Goal: Find contact information: Find contact information

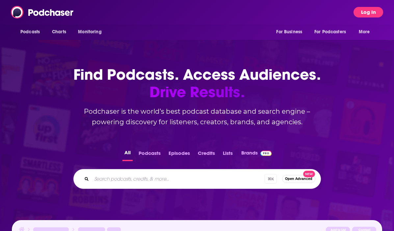
click at [357, 13] on button "Log In" at bounding box center [368, 12] width 30 height 11
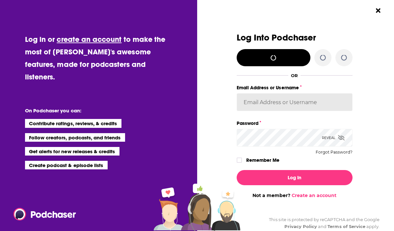
type input "Jvervelde@touchdownpr.com"
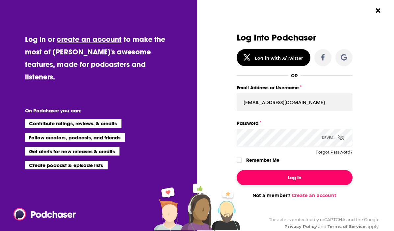
click at [291, 179] on button "Log In" at bounding box center [295, 177] width 116 height 15
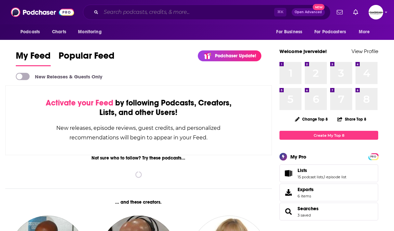
click at [137, 17] on input "Search podcasts, credits, & more..." at bounding box center [187, 12] width 173 height 11
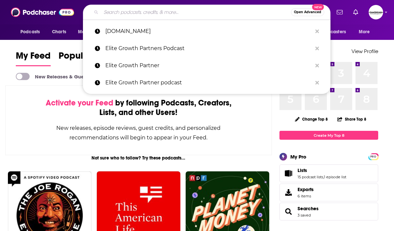
type input """
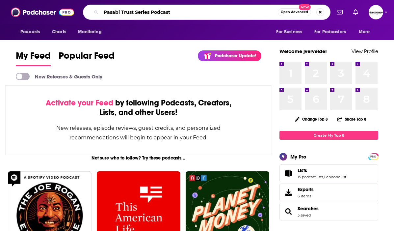
type input "Pasabi Trust Series Podcast"
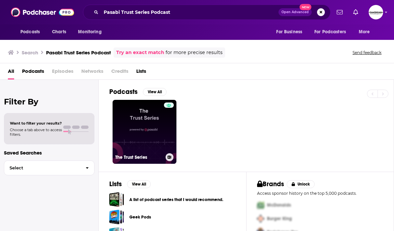
click at [140, 147] on link "The Trust Series" at bounding box center [145, 132] width 64 height 64
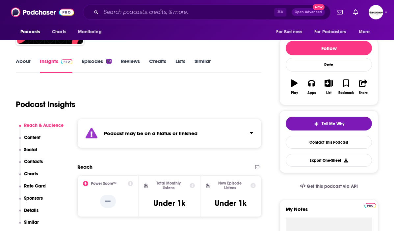
scroll to position [43, 0]
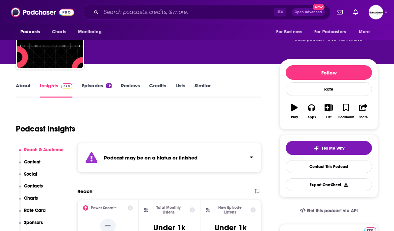
click at [93, 88] on link "Episodes 19" at bounding box center [97, 89] width 30 height 15
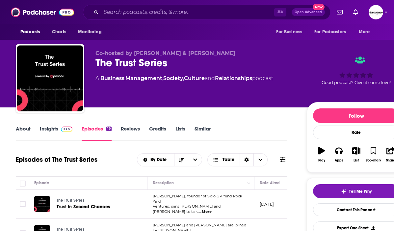
click at [55, 128] on link "Insights" at bounding box center [56, 132] width 33 height 15
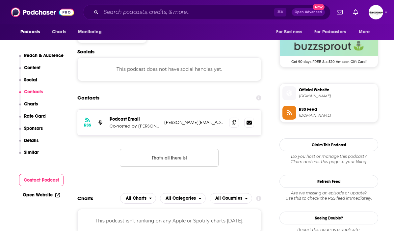
scroll to position [482, 0]
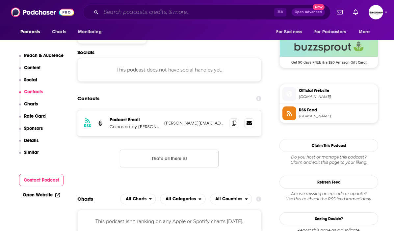
click at [129, 17] on input "Search podcasts, credits, & more..." at bounding box center [187, 12] width 173 height 11
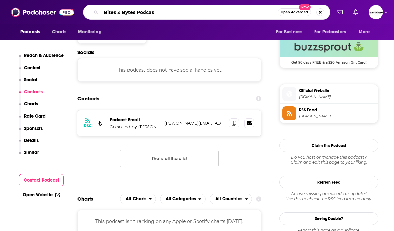
type input "Bites & Bytes Podcast"
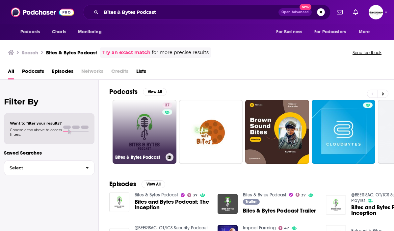
click at [141, 144] on link "37 Bites & Bytes Podcast" at bounding box center [145, 132] width 64 height 64
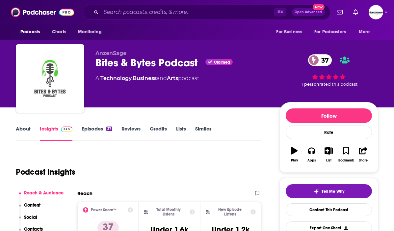
click at [20, 133] on link "About" at bounding box center [23, 132] width 15 height 15
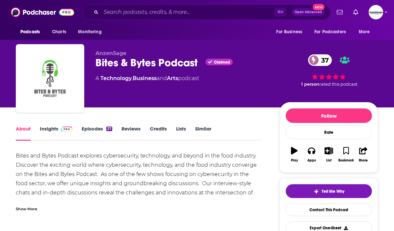
click at [50, 126] on link "Insights" at bounding box center [56, 132] width 33 height 15
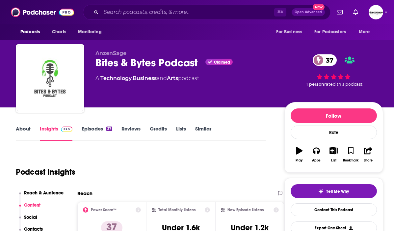
click at [203, 131] on link "Similar" at bounding box center [203, 132] width 16 height 15
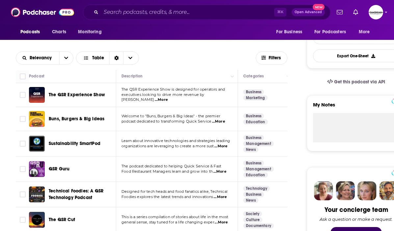
scroll to position [171, 0]
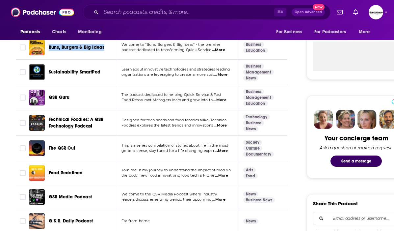
scroll to position [252, 0]
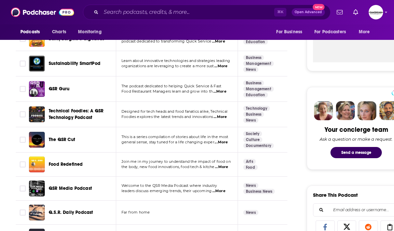
click at [149, 169] on p "the body, new food innovations, food tech & kitche ...More" at bounding box center [176, 166] width 111 height 5
click at [223, 165] on span "...More" at bounding box center [221, 166] width 13 height 5
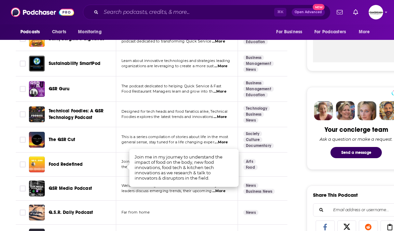
click at [74, 163] on span "Food Redefined" at bounding box center [66, 164] width 34 height 6
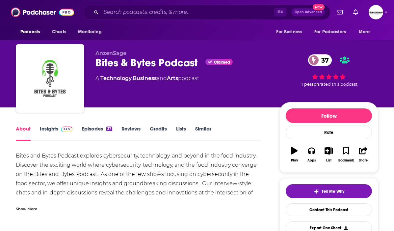
click at [206, 125] on div "About Insights Episodes 37 Reviews Credits Lists Similar" at bounding box center [138, 132] width 245 height 16
click at [205, 128] on link "Similar" at bounding box center [203, 132] width 16 height 15
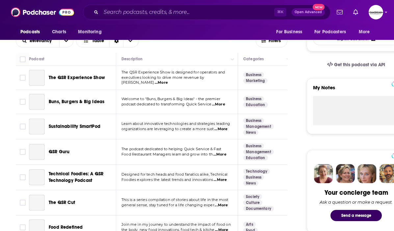
scroll to position [127, 0]
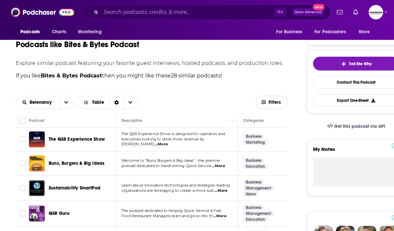
click at [272, 102] on span "Filters" at bounding box center [274, 102] width 13 height 5
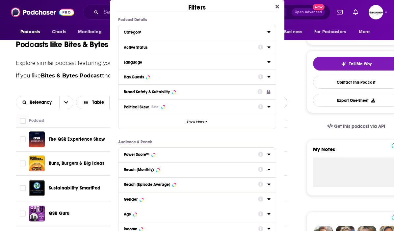
scroll to position [0, 0]
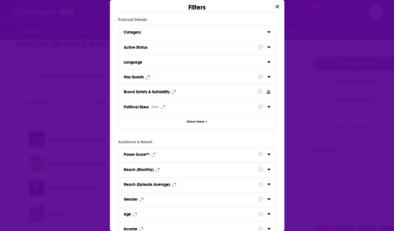
click at [151, 47] on div "Active Status" at bounding box center [189, 47] width 130 height 5
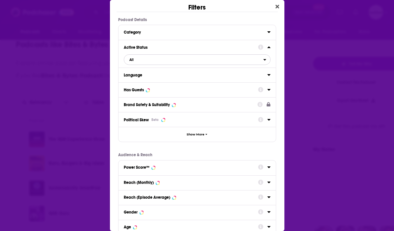
click at [148, 59] on span "All" at bounding box center [193, 59] width 139 height 9
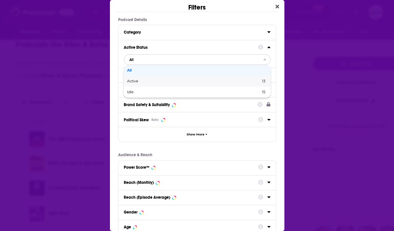
click at [149, 80] on span "Active" at bounding box center [163, 81] width 72 height 4
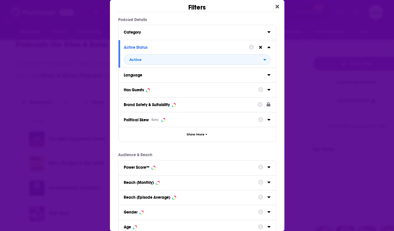
click at [163, 89] on div "Has Guests" at bounding box center [189, 90] width 130 height 5
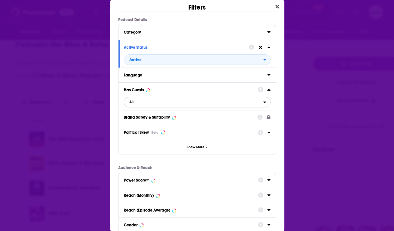
click at [163, 106] on span "All" at bounding box center [193, 102] width 139 height 9
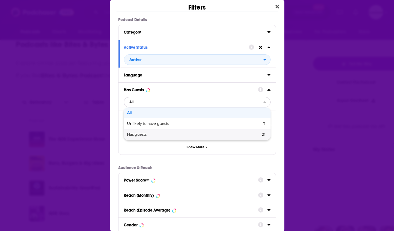
click at [151, 135] on span "Has guests" at bounding box center [165, 135] width 76 height 4
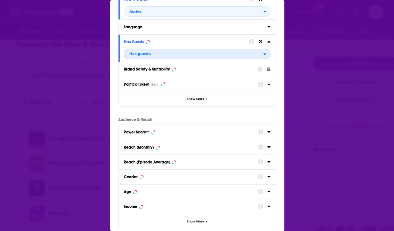
scroll to position [85, 0]
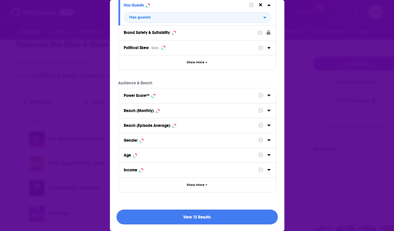
click at [174, 214] on button "View 13 Results" at bounding box center [196, 216] width 161 height 15
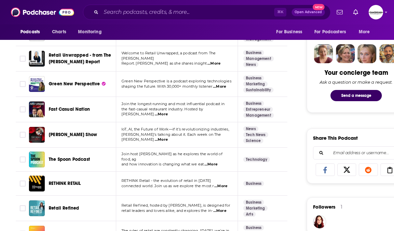
scroll to position [308, 0]
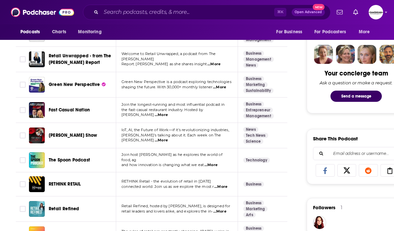
drag, startPoint x: 76, startPoint y: 189, endPoint x: 155, endPoint y: 6, distance: 199.1
click at [0, 0] on div "Podcasts Charts Monitoring ⌘ K Open Advanced New For Business For Podcasters Mo…" at bounding box center [197, 124] width 394 height 865
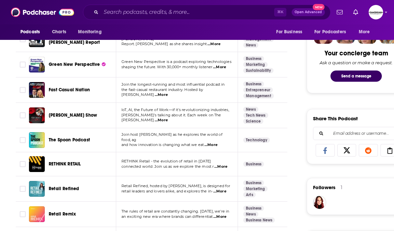
scroll to position [326, 0]
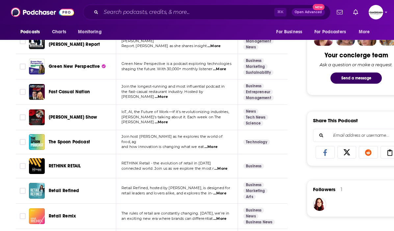
click at [79, 145] on span "The Spoon Podcast" at bounding box center [69, 141] width 41 height 7
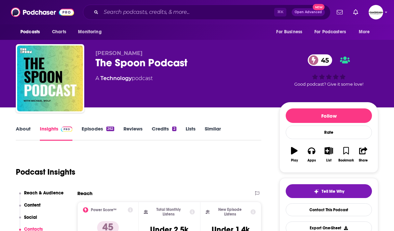
click at [20, 128] on link "About" at bounding box center [23, 132] width 15 height 15
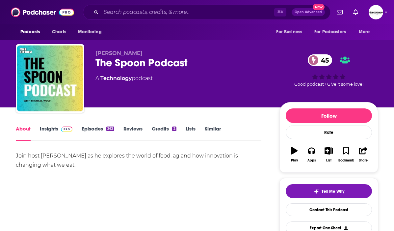
click at [41, 131] on link "Insights" at bounding box center [56, 132] width 33 height 15
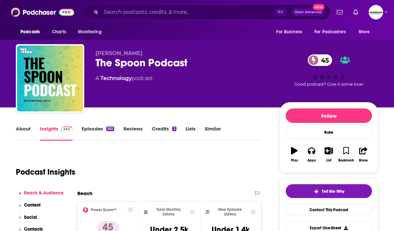
click at [20, 128] on link "About" at bounding box center [23, 132] width 15 height 15
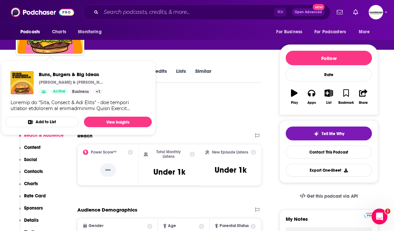
scroll to position [61, 0]
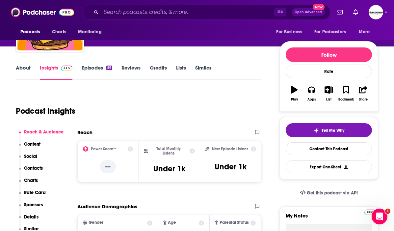
click at [24, 66] on link "About" at bounding box center [23, 71] width 15 height 15
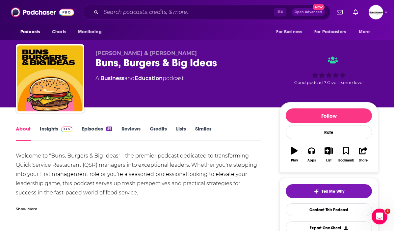
click at [47, 126] on link "Insights" at bounding box center [56, 132] width 33 height 15
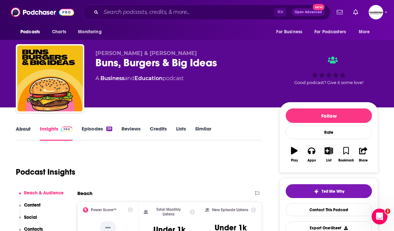
click at [32, 128] on div "About" at bounding box center [28, 132] width 24 height 15
click at [23, 129] on link "About" at bounding box center [23, 132] width 15 height 15
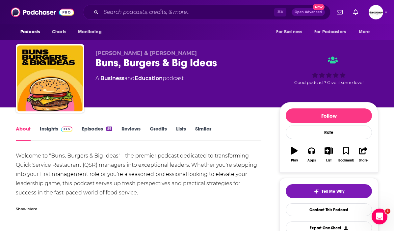
click at [47, 127] on link "Insights" at bounding box center [56, 132] width 33 height 15
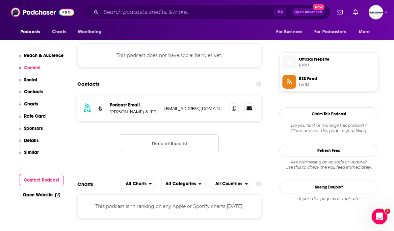
scroll to position [455, 0]
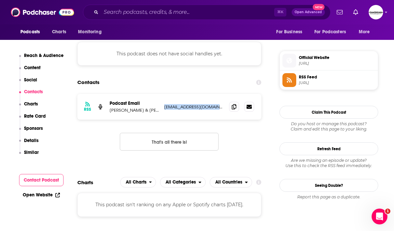
drag, startPoint x: 219, startPoint y: 106, endPoint x: 165, endPoint y: 107, distance: 54.3
click at [165, 107] on p "bx3leadership@gmail.com" at bounding box center [194, 107] width 60 height 6
copy p "bx3leadership@gmail.com"
click at [135, 108] on p "Eric Jaworski & Riley Shine" at bounding box center [134, 110] width 49 height 6
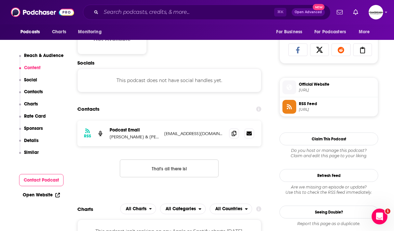
scroll to position [493, 0]
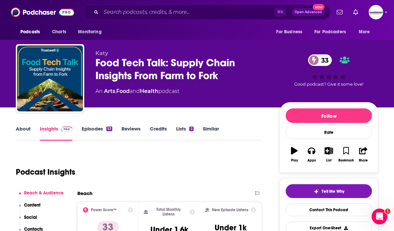
click at [22, 129] on link "About" at bounding box center [23, 132] width 15 height 15
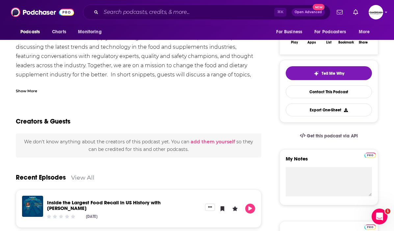
scroll to position [118, 0]
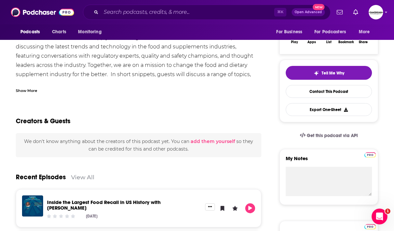
click at [29, 91] on div "Show More" at bounding box center [26, 90] width 21 height 6
